Goal: Task Accomplishment & Management: Manage account settings

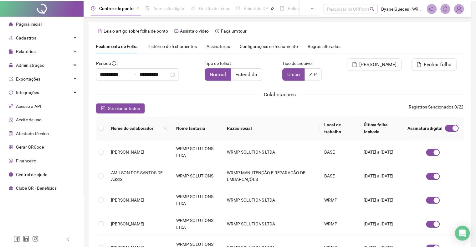
scroll to position [4, 0]
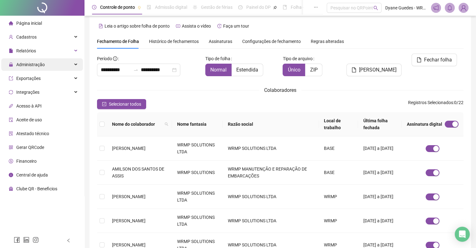
click at [31, 66] on span "Administração" at bounding box center [30, 64] width 28 height 5
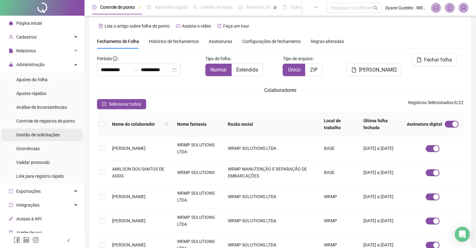
click at [26, 134] on span "Gestão de solicitações" at bounding box center [38, 134] width 44 height 5
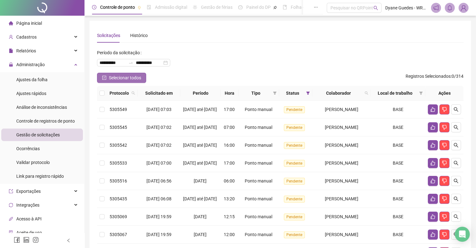
click at [122, 75] on span "Selecionar todos" at bounding box center [125, 77] width 32 height 7
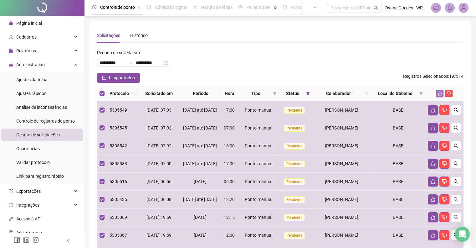
click at [440, 92] on icon "like" at bounding box center [440, 93] width 4 height 4
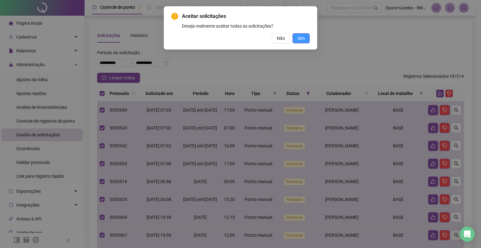
click at [300, 37] on span "Sim" at bounding box center [301, 38] width 7 height 7
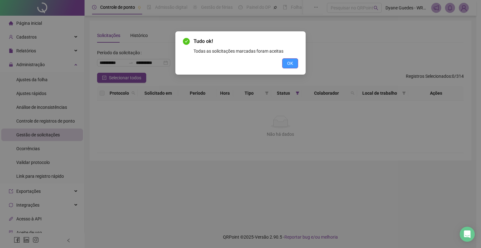
click at [292, 61] on span "OK" at bounding box center [290, 63] width 6 height 7
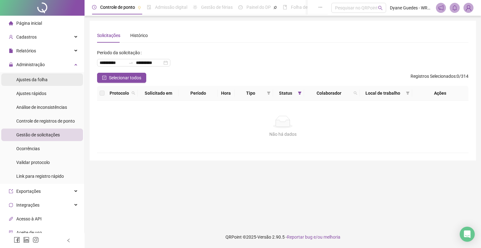
click at [58, 80] on li "Ajustes da folha" at bounding box center [42, 79] width 82 height 13
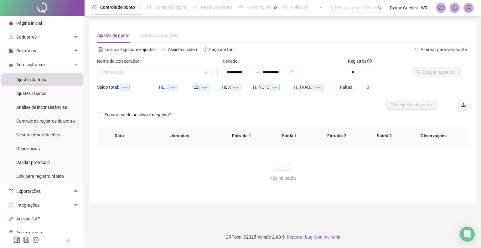
type input "**********"
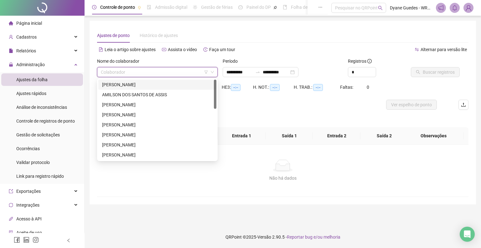
click at [160, 75] on input "search" at bounding box center [154, 71] width 107 height 9
type input "**"
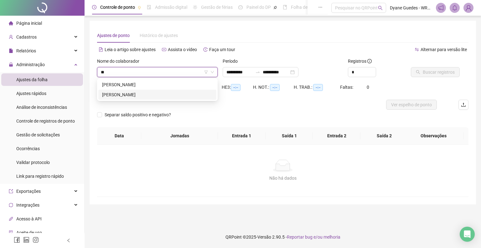
click at [150, 96] on div "[PERSON_NAME]" at bounding box center [157, 94] width 111 height 7
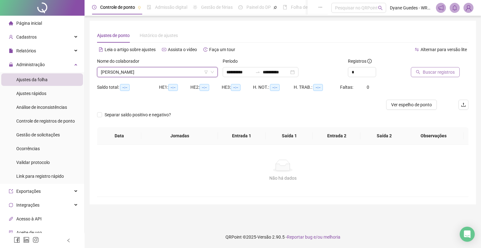
click at [427, 73] on span "Buscar registros" at bounding box center [439, 72] width 32 height 7
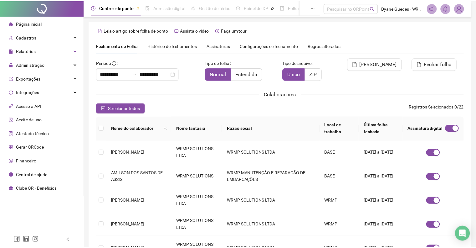
scroll to position [4, 0]
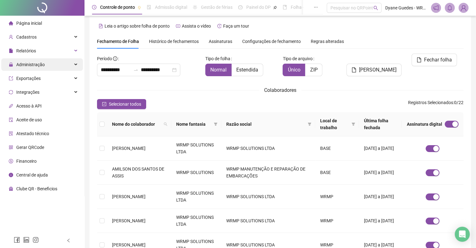
click at [25, 62] on span "Administração" at bounding box center [30, 64] width 28 height 5
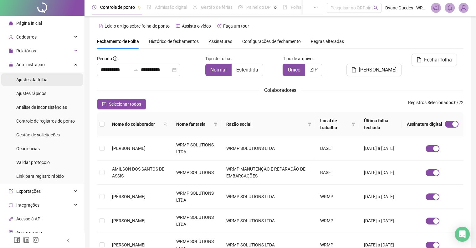
click at [36, 80] on span "Ajustes da folha" at bounding box center [31, 79] width 31 height 5
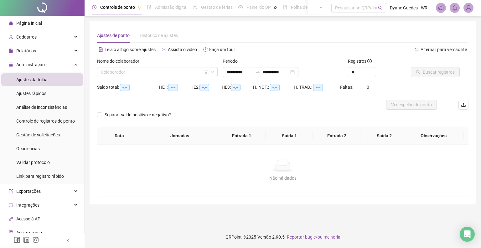
type input "**********"
click at [140, 76] on input "search" at bounding box center [154, 71] width 107 height 9
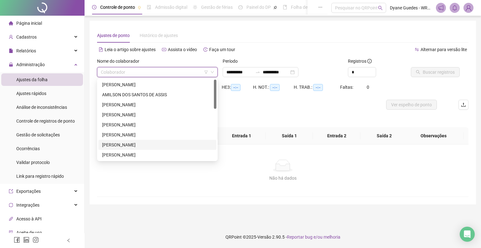
click at [132, 144] on div "[PERSON_NAME]" at bounding box center [157, 144] width 111 height 7
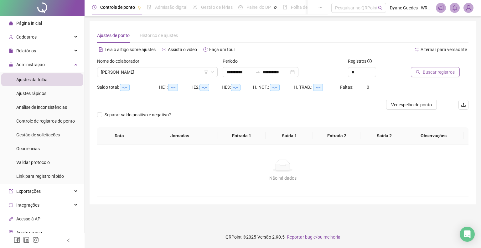
click at [421, 73] on button "Buscar registros" at bounding box center [435, 72] width 49 height 10
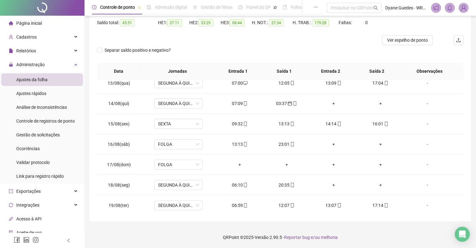
scroll to position [252, 0]
click at [439, 176] on td "-" at bounding box center [434, 184] width 60 height 20
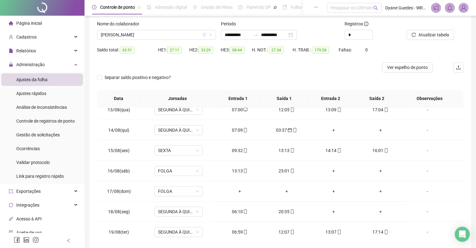
scroll to position [37, 0]
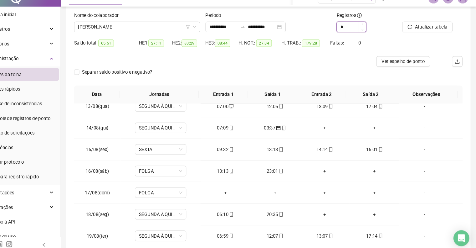
click at [368, 33] on icon "up" at bounding box center [369, 32] width 2 height 2
type input "*"
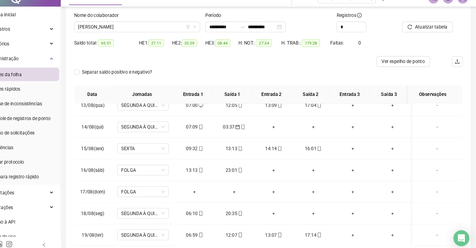
scroll to position [256, 0]
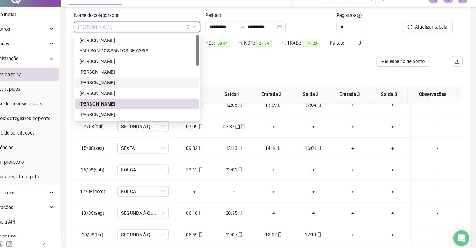
drag, startPoint x: 127, startPoint y: 34, endPoint x: 108, endPoint y: 88, distance: 56.6
click at [108, 88] on div "[PERSON_NAME]" at bounding box center [156, 87] width 109 height 7
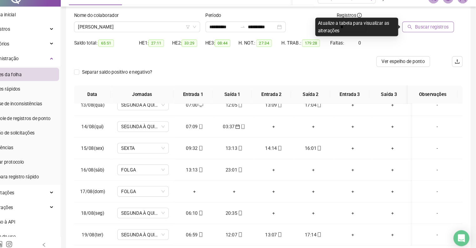
click at [419, 33] on span "Buscar registros" at bounding box center [435, 34] width 32 height 7
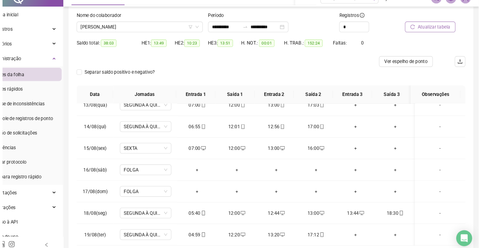
scroll to position [252, 0]
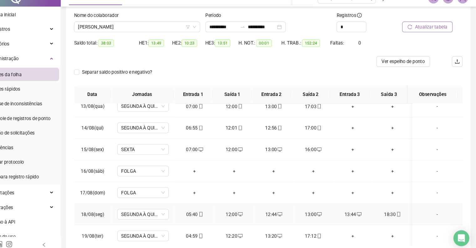
click at [247, 211] on div "12:00" at bounding box center [248, 211] width 27 height 7
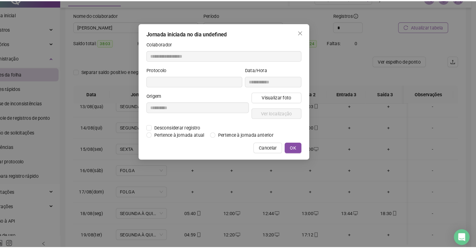
scroll to position [256, 0]
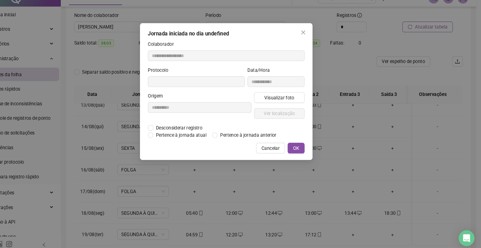
type input "**********"
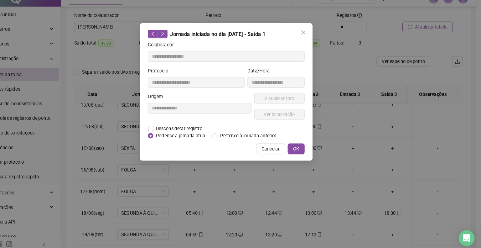
click at [203, 127] on span "Desconsiderar registro" at bounding box center [196, 130] width 49 height 7
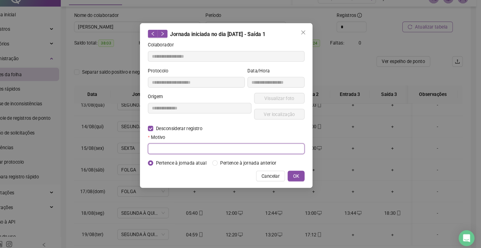
click at [204, 152] on input "text" at bounding box center [241, 150] width 148 height 10
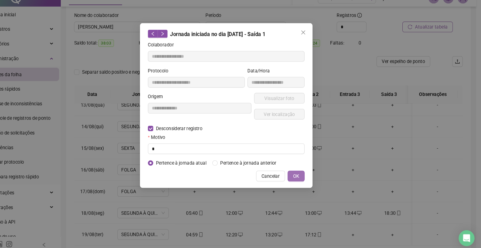
click at [310, 176] on button "OK" at bounding box center [306, 175] width 16 height 10
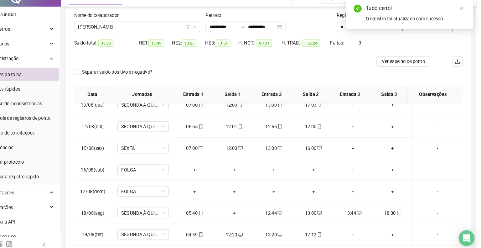
scroll to position [252, 0]
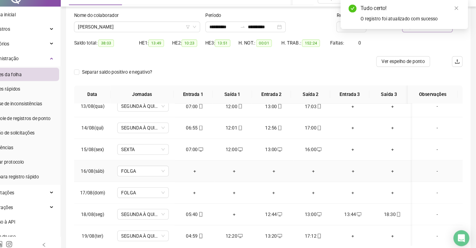
click at [308, 173] on td "+" at bounding box center [322, 171] width 37 height 20
click at [322, 210] on div "13:00" at bounding box center [322, 211] width 27 height 7
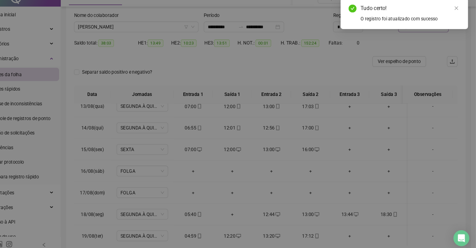
scroll to position [256, 0]
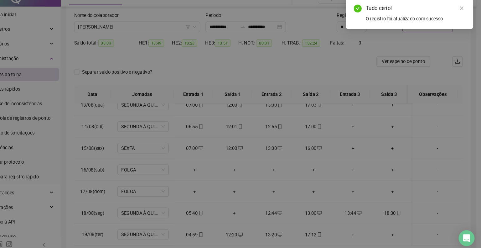
type input "**********"
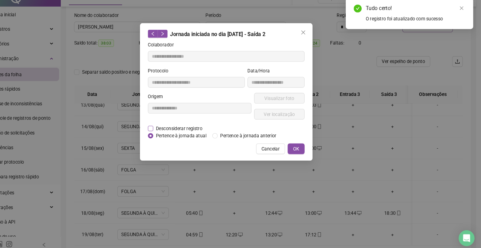
click at [205, 130] on span "Desconsiderar registro" at bounding box center [196, 130] width 49 height 7
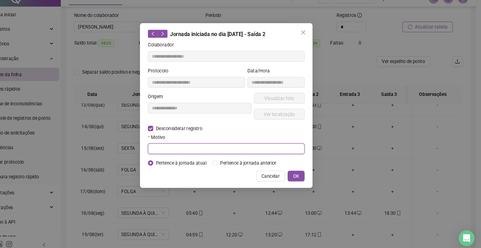
click at [208, 150] on input "text" at bounding box center [241, 150] width 148 height 10
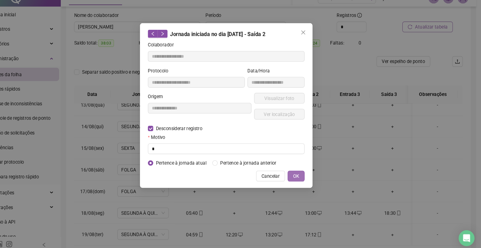
drag, startPoint x: 314, startPoint y: 174, endPoint x: 308, endPoint y: 177, distance: 6.5
click at [308, 177] on span "OK" at bounding box center [306, 175] width 6 height 7
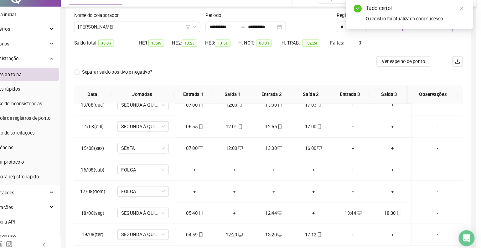
click at [308, 177] on div "**********" at bounding box center [240, 124] width 481 height 248
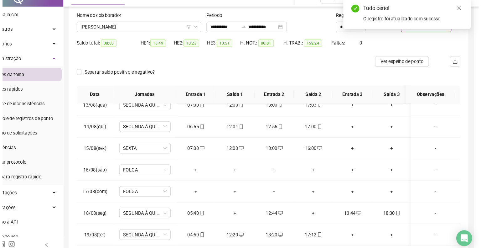
scroll to position [252, 0]
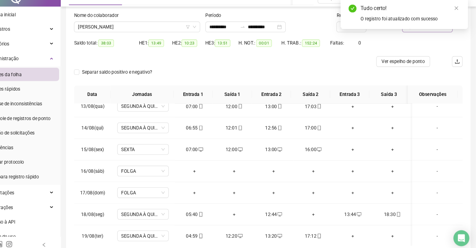
click at [453, 62] on div "Saldo total: 38:03 HE 1: 13:49 HE 2: 10:23 HE 3: 13:51 H. NOT.: 00:01 H. TRAB.:…" at bounding box center [280, 54] width 367 height 18
click at [459, 16] on icon "close" at bounding box center [458, 17] width 4 height 4
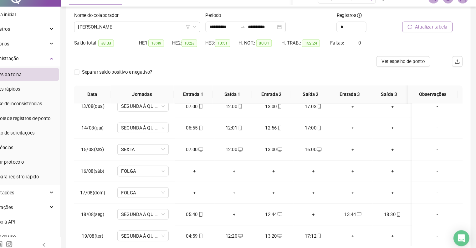
click at [432, 33] on span "Atualizar tabela" at bounding box center [434, 34] width 31 height 7
click at [163, 39] on div "Nome do colaborador FELIPE VIEGAS BRAGA" at bounding box center [157, 32] width 124 height 24
click at [164, 38] on span "[PERSON_NAME]" at bounding box center [156, 34] width 111 height 9
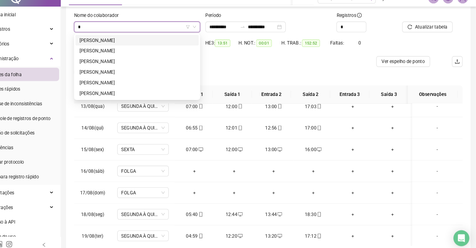
type input "**"
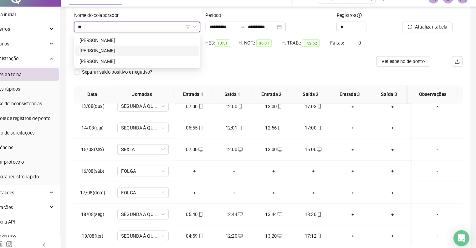
click at [181, 57] on div "[PERSON_NAME]" at bounding box center [156, 57] width 109 height 7
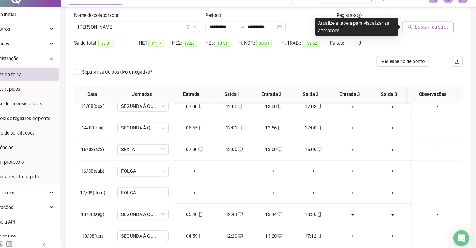
click at [430, 34] on span "Buscar registros" at bounding box center [435, 34] width 32 height 7
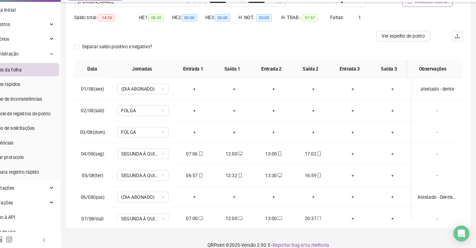
scroll to position [65, 0]
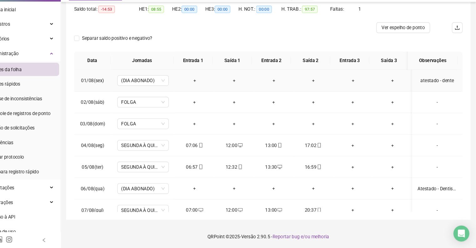
click at [431, 91] on div "atestado - dente" at bounding box center [439, 89] width 37 height 7
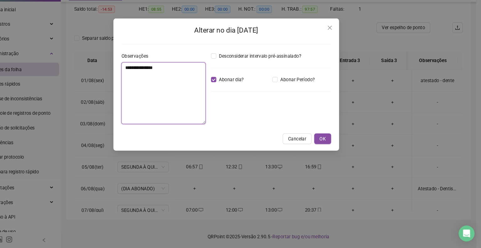
click at [172, 76] on textarea "**********" at bounding box center [182, 102] width 80 height 58
type textarea "**********"
click at [333, 149] on button "OK" at bounding box center [331, 145] width 16 height 10
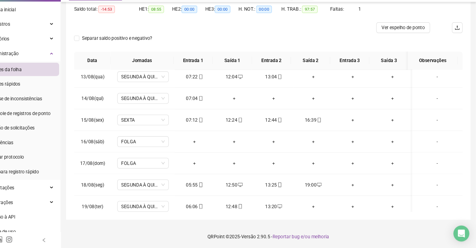
scroll to position [252, 0]
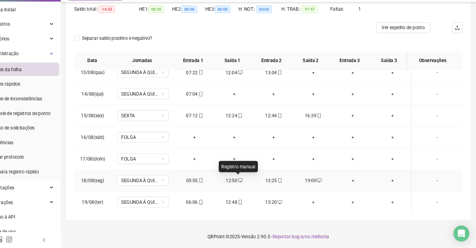
click at [253, 182] on icon "desktop" at bounding box center [254, 184] width 4 height 4
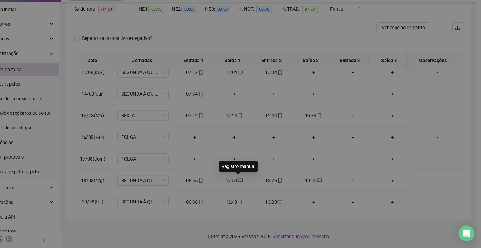
type input "**********"
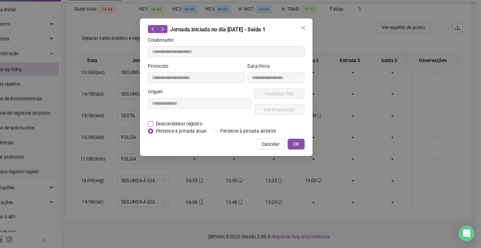
click at [213, 129] on span "Desconsiderar registro" at bounding box center [196, 130] width 49 height 7
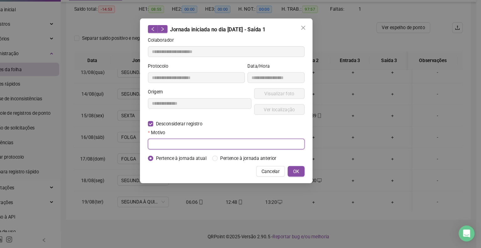
click at [217, 145] on input "text" at bounding box center [241, 150] width 148 height 10
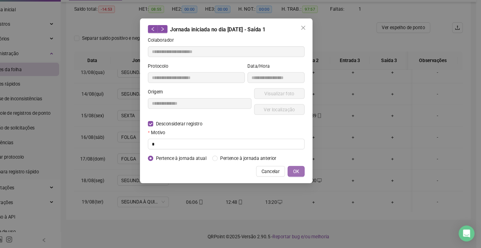
click at [309, 176] on span "OK" at bounding box center [306, 175] width 6 height 7
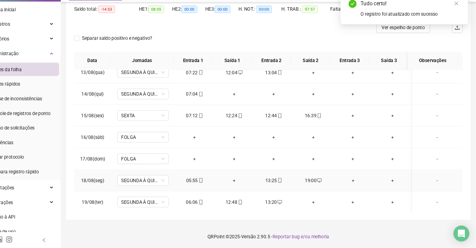
click at [249, 183] on div "+" at bounding box center [248, 184] width 27 height 7
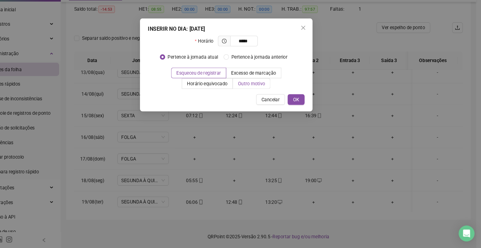
type input "*****"
click at [270, 88] on label "Outro motivo" at bounding box center [264, 93] width 35 height 10
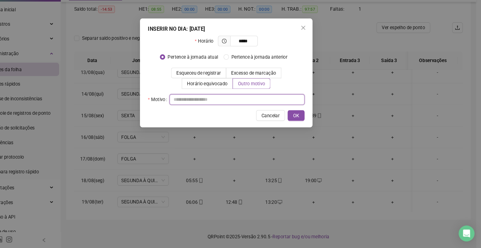
click at [249, 105] on input "text" at bounding box center [250, 108] width 127 height 10
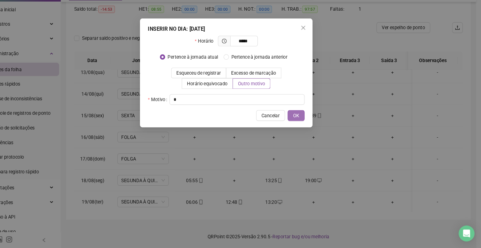
click at [307, 124] on span "OK" at bounding box center [306, 122] width 6 height 7
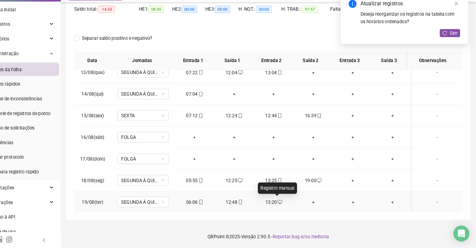
click at [288, 202] on span "desktop" at bounding box center [290, 204] width 5 height 4
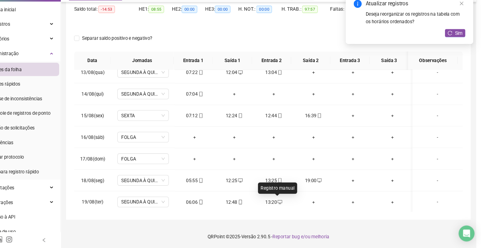
type input "**********"
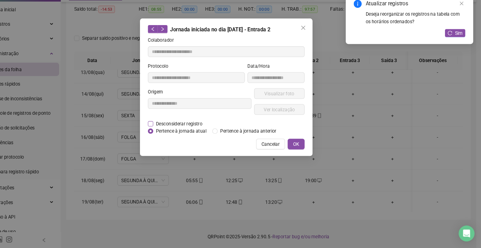
click at [206, 127] on span "Desconsiderar registro" at bounding box center [196, 130] width 49 height 7
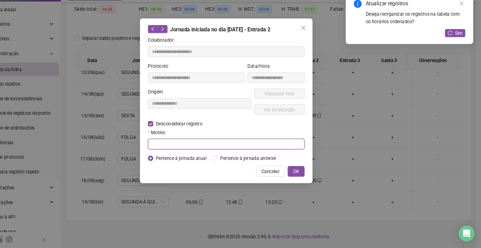
click at [203, 148] on input "text" at bounding box center [241, 150] width 148 height 10
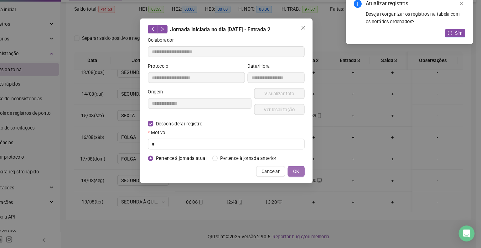
click at [311, 175] on button "OK" at bounding box center [306, 175] width 16 height 10
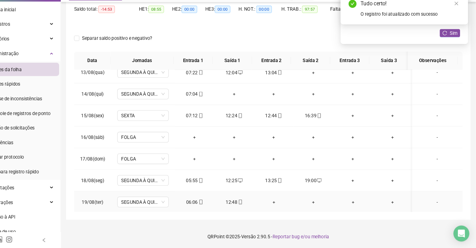
click at [282, 205] on div "+" at bounding box center [285, 204] width 27 height 7
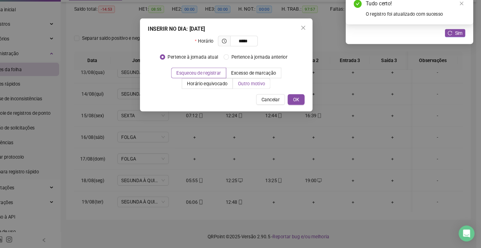
type input "*****"
click at [265, 92] on span "Outro motivo" at bounding box center [264, 92] width 26 height 5
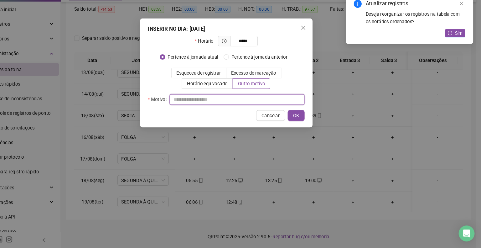
click at [268, 104] on input "text" at bounding box center [250, 108] width 127 height 10
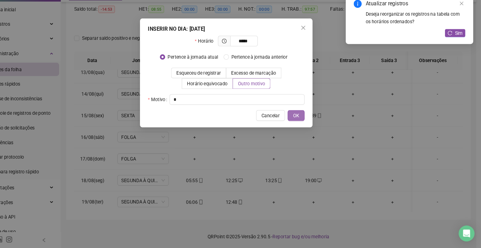
click at [312, 123] on button "OK" at bounding box center [306, 123] width 16 height 10
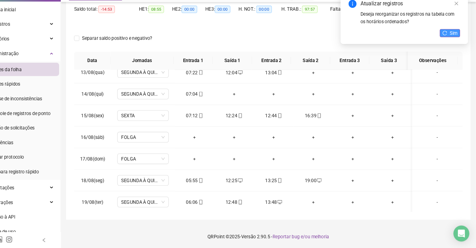
click at [454, 44] on span "Sim" at bounding box center [455, 45] width 7 height 7
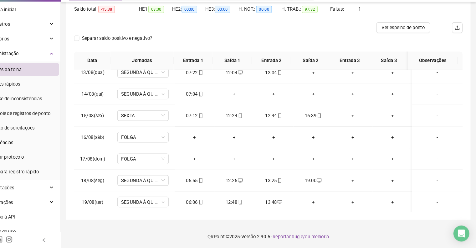
scroll to position [65, 0]
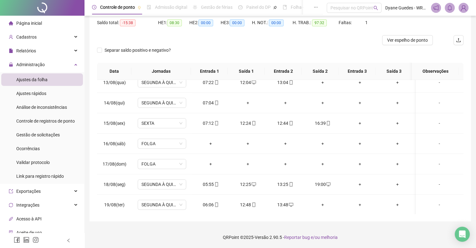
drag, startPoint x: 165, startPoint y: 91, endPoint x: 121, endPoint y: 72, distance: 47.7
click at [165, 91] on td "SEGUNDA À QUINTA" at bounding box center [162, 82] width 60 height 20
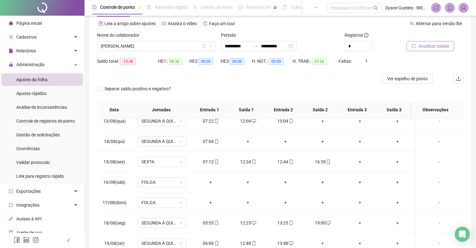
scroll to position [25, 0]
